Goal: Find specific page/section: Find specific page/section

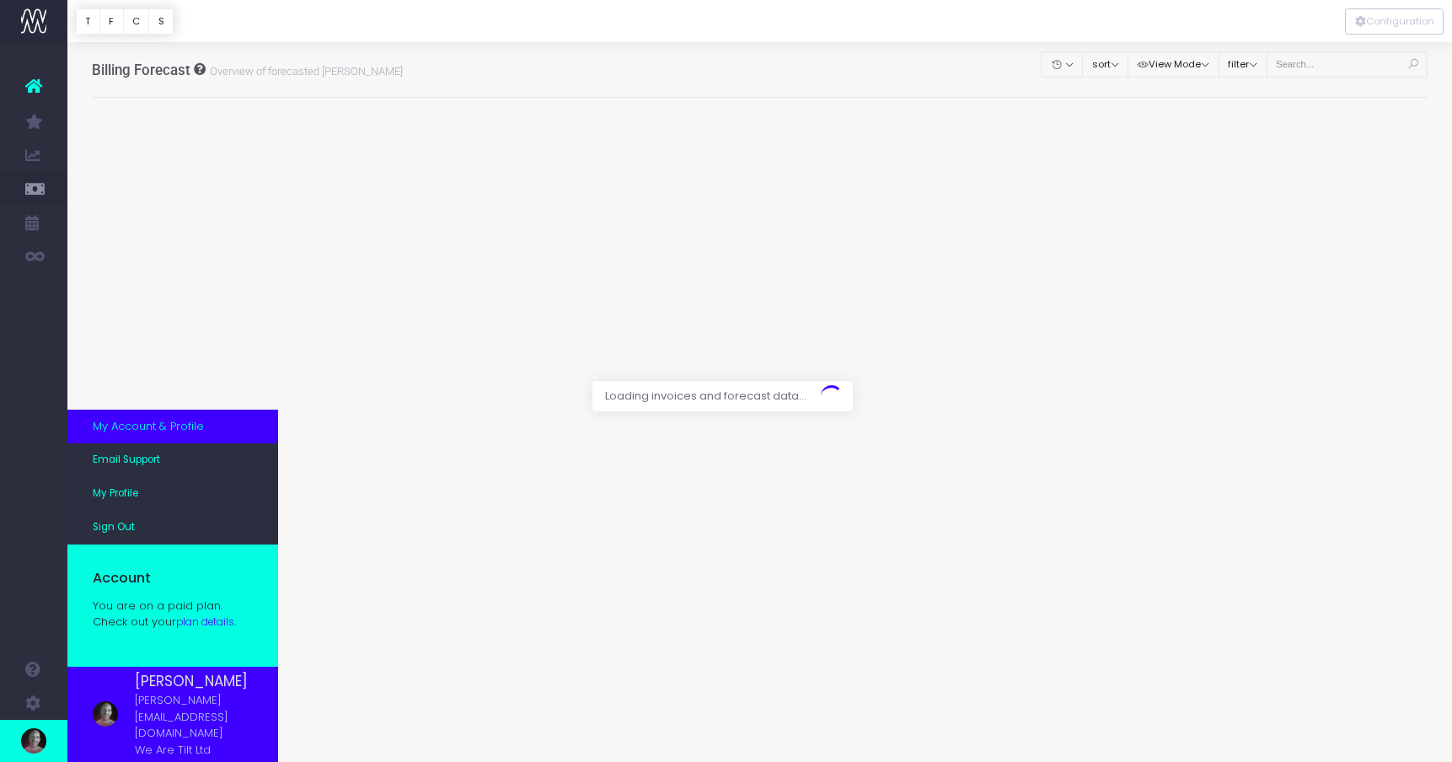
click at [40, 739] on img at bounding box center [33, 740] width 25 height 25
click at [145, 544] on link "Sign Out" at bounding box center [172, 528] width 211 height 34
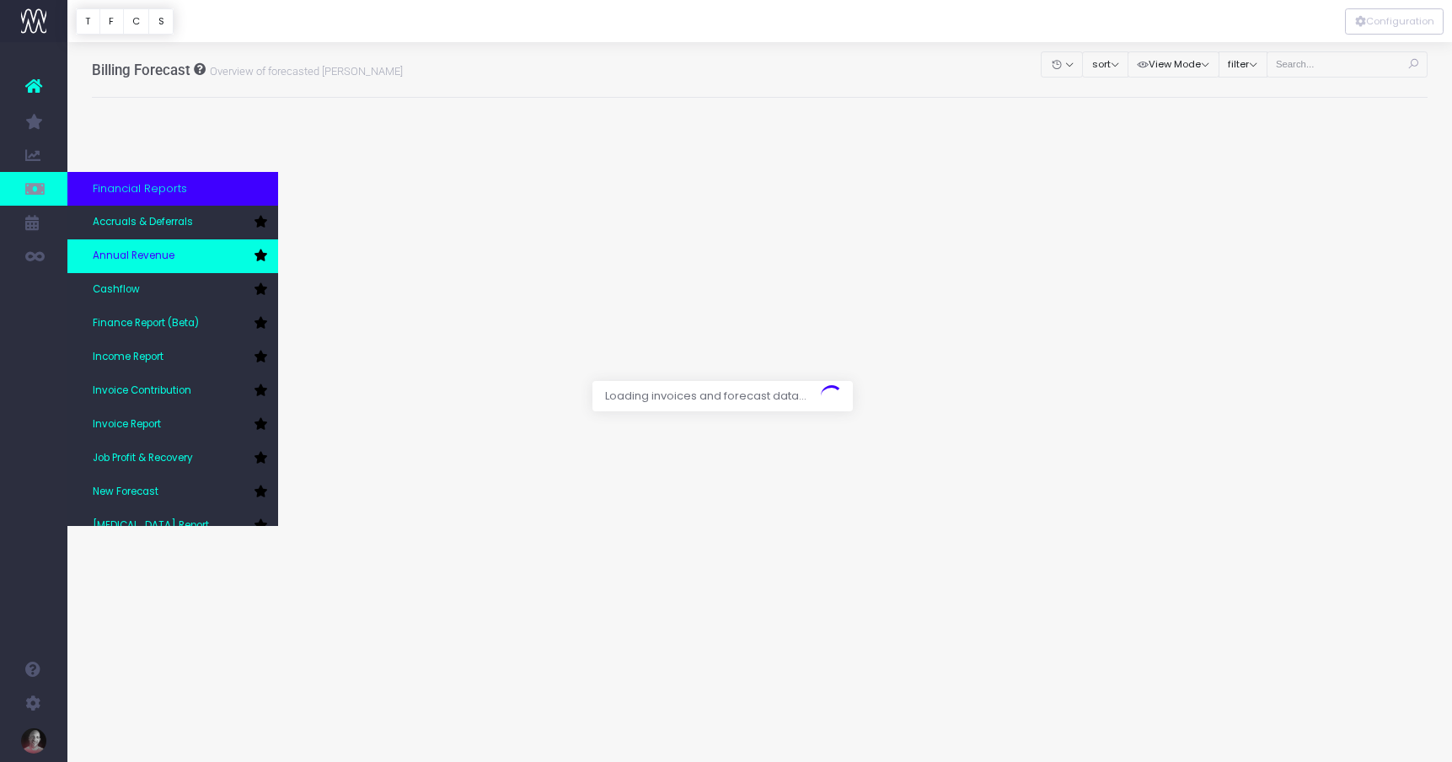
click at [134, 260] on span "Annual Revenue" at bounding box center [134, 256] width 82 height 15
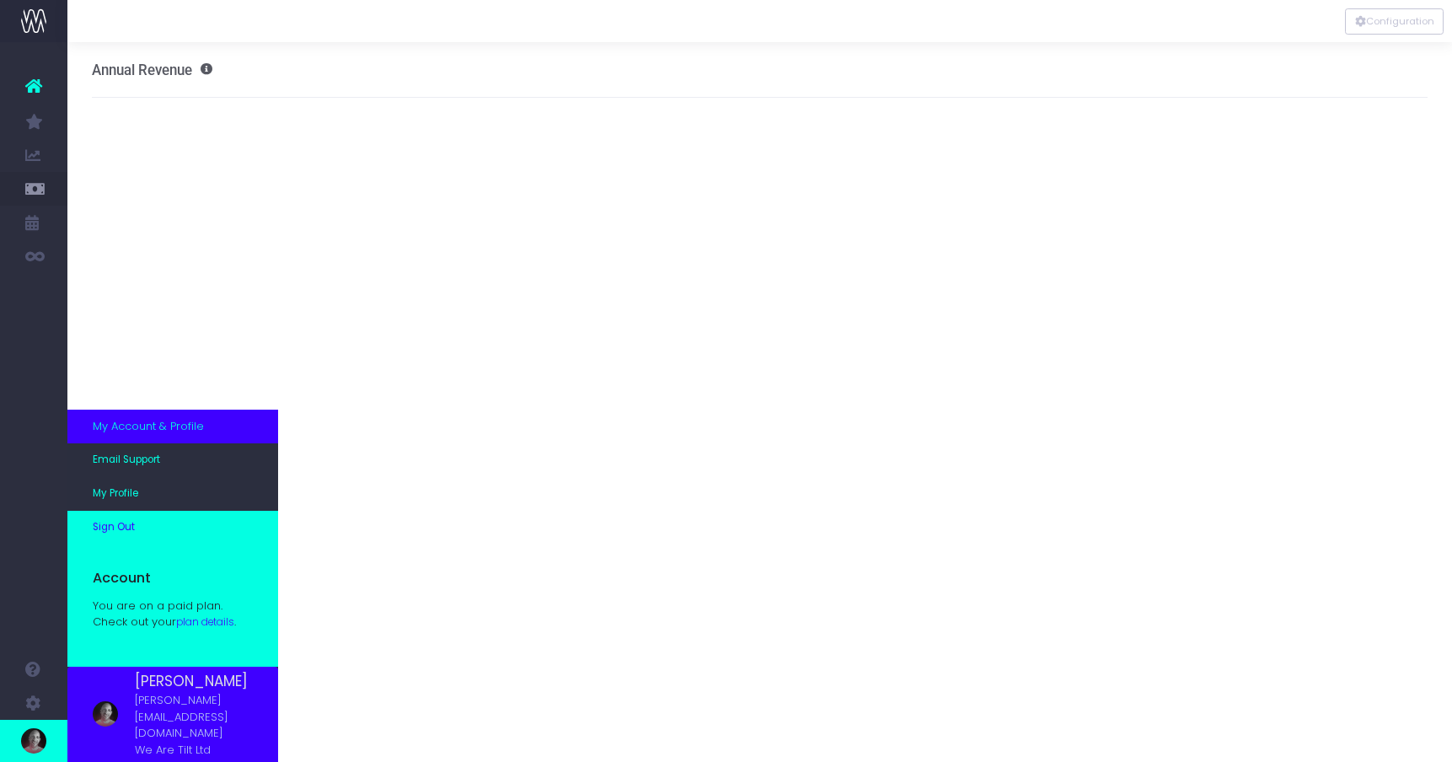
click at [126, 535] on span "Sign Out" at bounding box center [114, 527] width 42 height 15
